Goal: Information Seeking & Learning: Learn about a topic

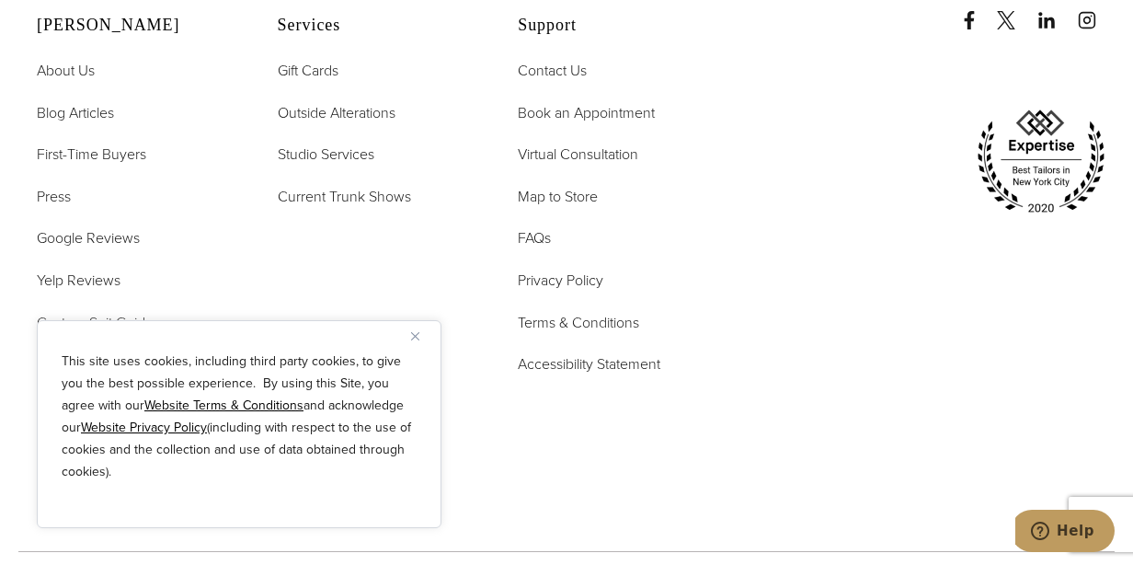
scroll to position [10012, 0]
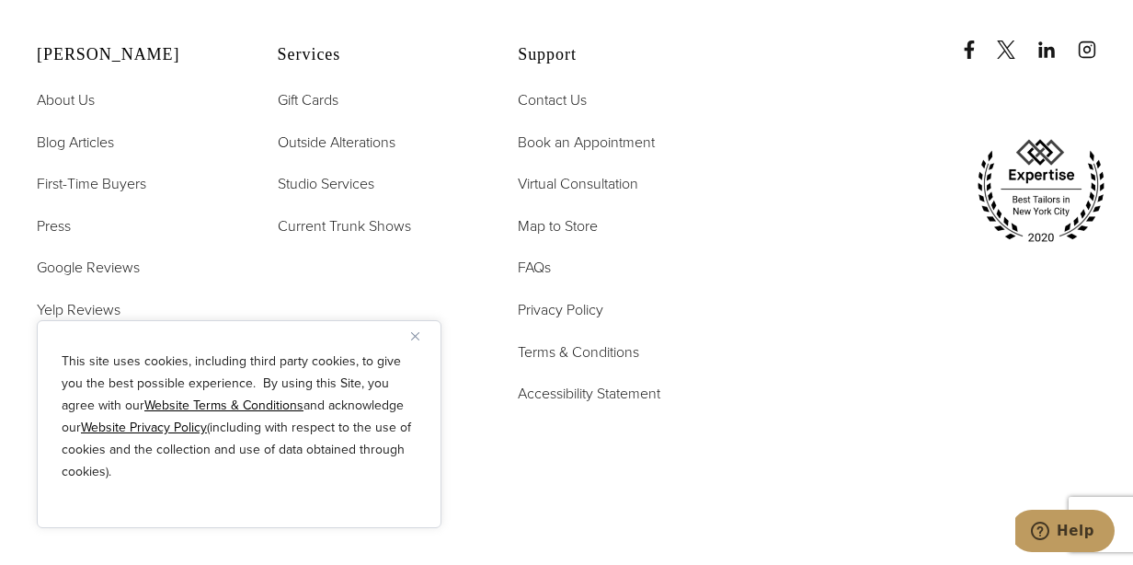
click at [416, 334] on img "Close" at bounding box center [415, 336] width 8 height 8
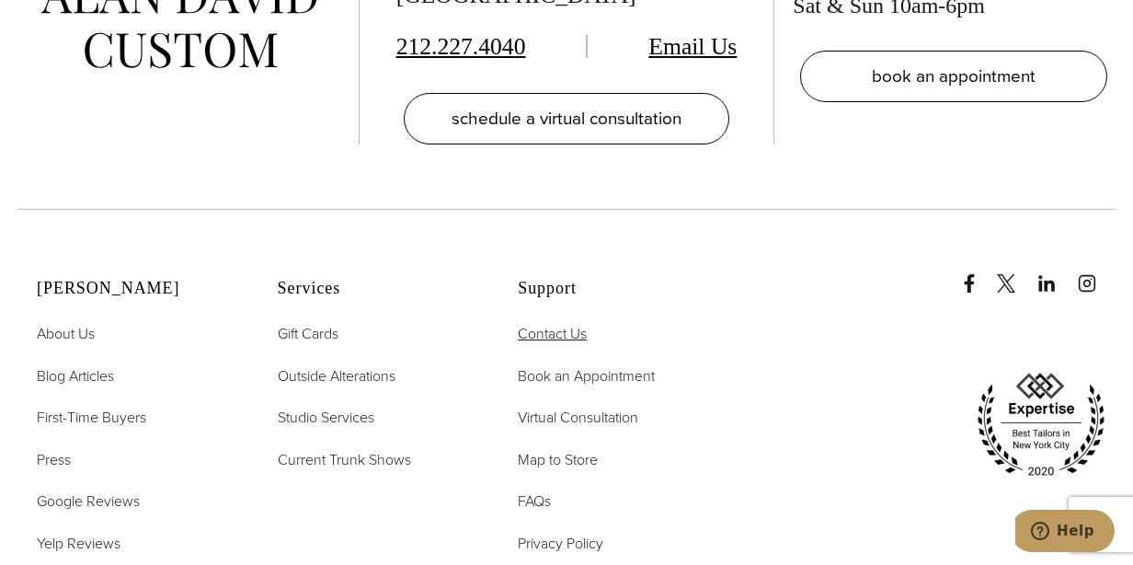
scroll to position [9736, 0]
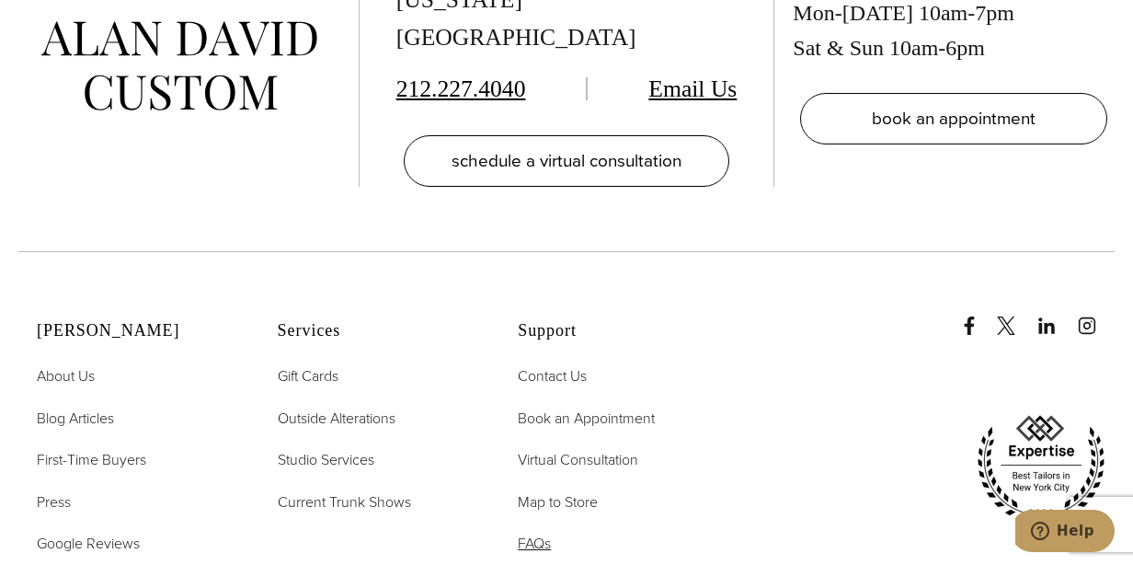
click at [547, 532] on span "FAQs" at bounding box center [534, 542] width 33 height 21
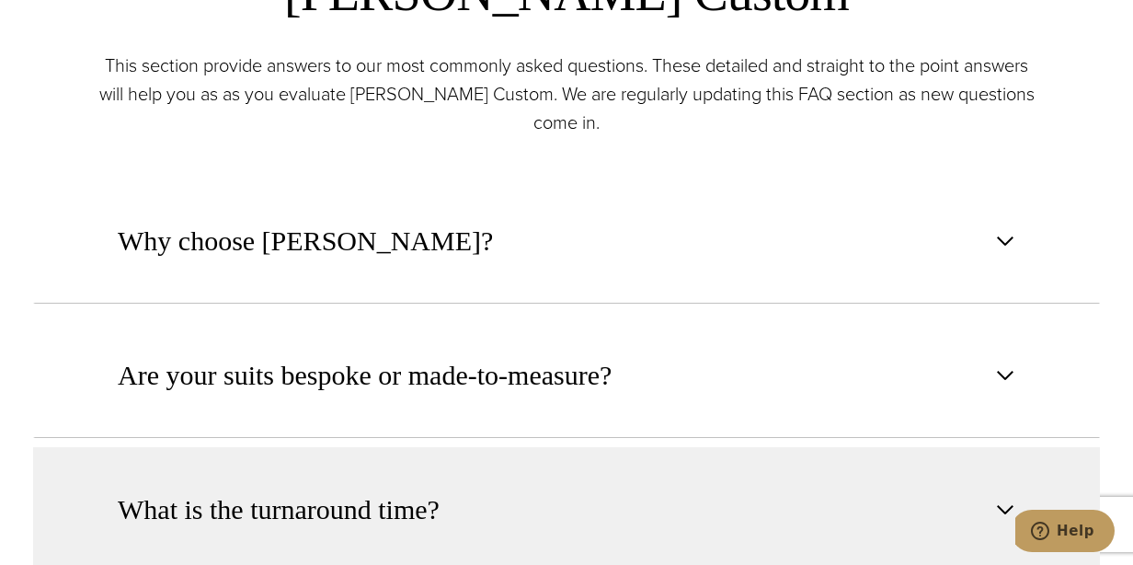
click at [391, 461] on button "What is the turnaround time?" at bounding box center [566, 509] width 1067 height 125
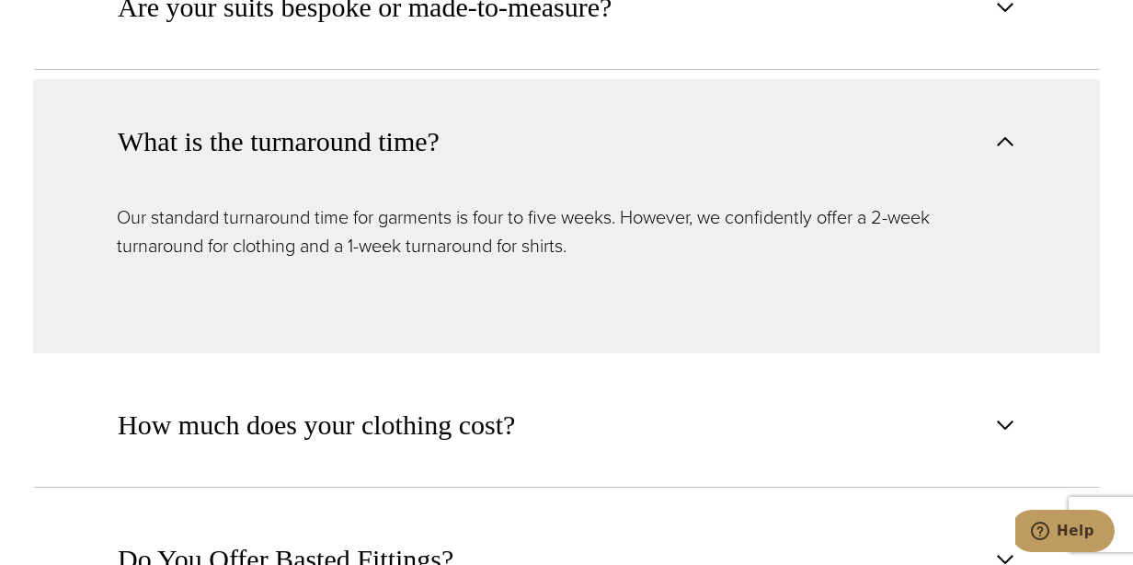
scroll to position [1196, 0]
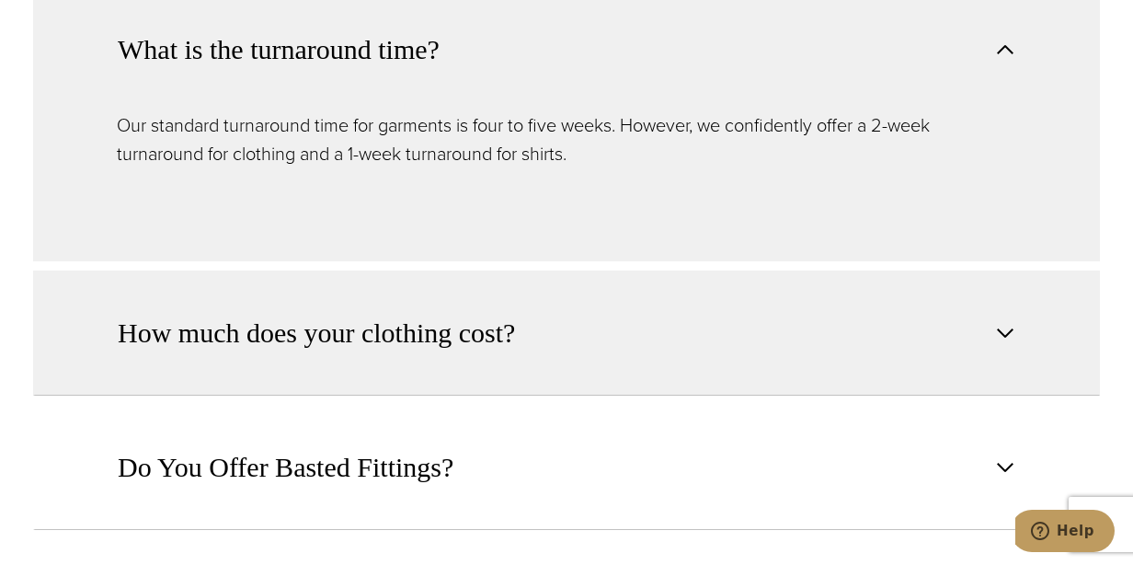
click at [405, 334] on span "How much does your clothing cost?" at bounding box center [316, 333] width 397 height 40
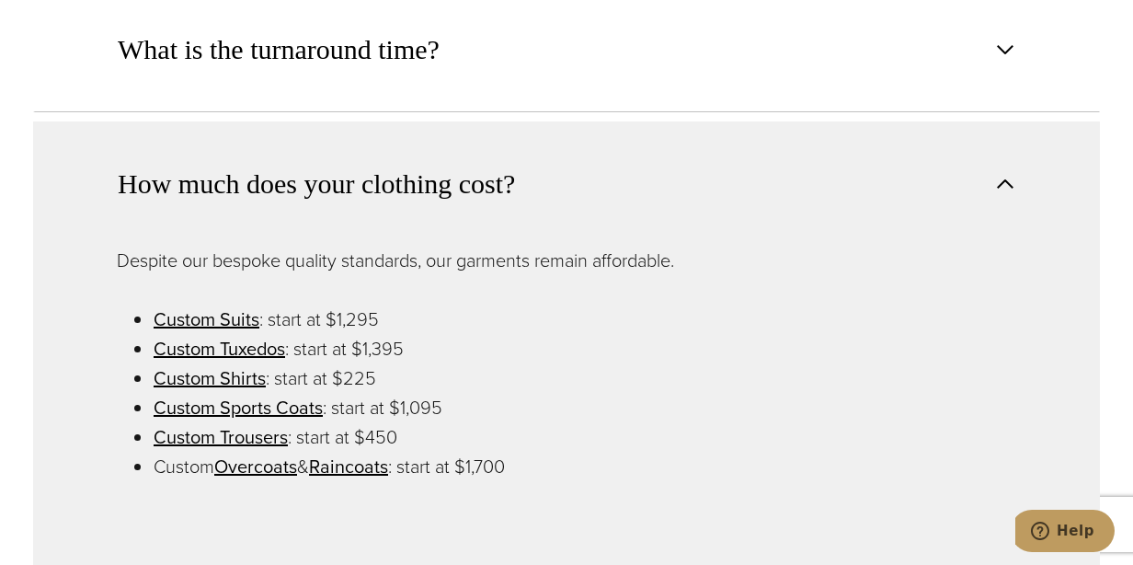
click at [539, 452] on li "Custom Overcoats & Raincoats : start at $1,700" at bounding box center [585, 466] width 863 height 29
click at [290, 411] on link "Custom Sports Coats" at bounding box center [238, 408] width 169 height 28
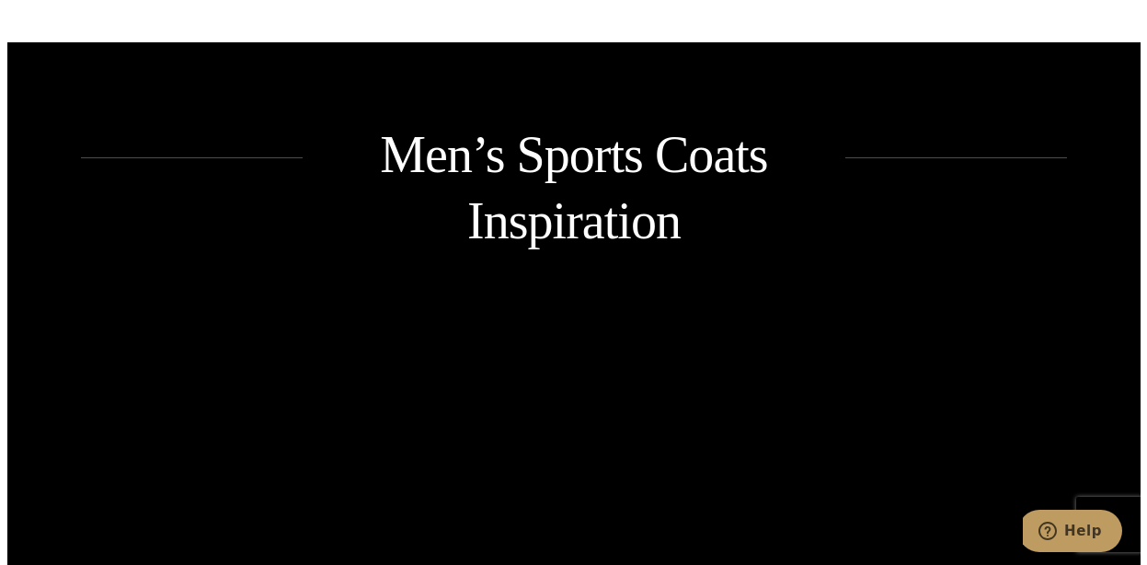
scroll to position [2299, 0]
